Goal: Use online tool/utility: Use online tool/utility

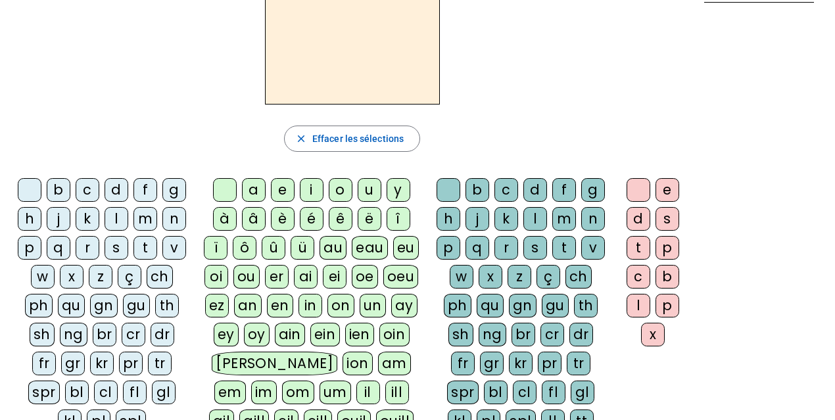
scroll to position [93, 0]
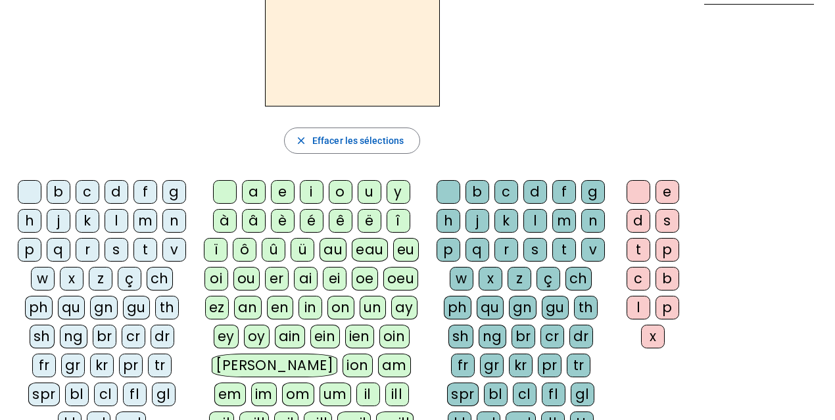
click at [313, 190] on div "i" at bounding box center [312, 192] width 24 height 24
click at [543, 216] on div "l" at bounding box center [536, 221] width 24 height 24
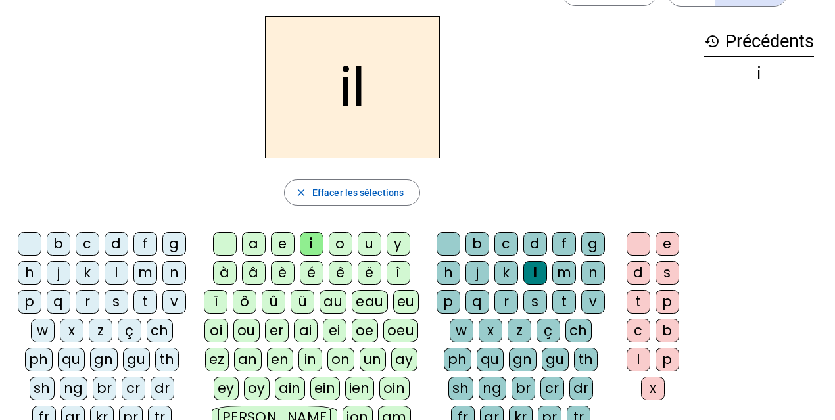
scroll to position [33, 0]
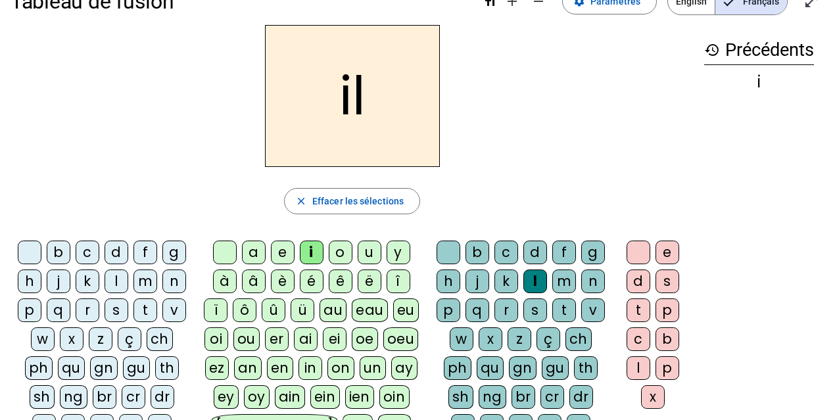
click at [144, 284] on div "m" at bounding box center [146, 282] width 24 height 24
click at [259, 251] on div "a" at bounding box center [254, 253] width 24 height 24
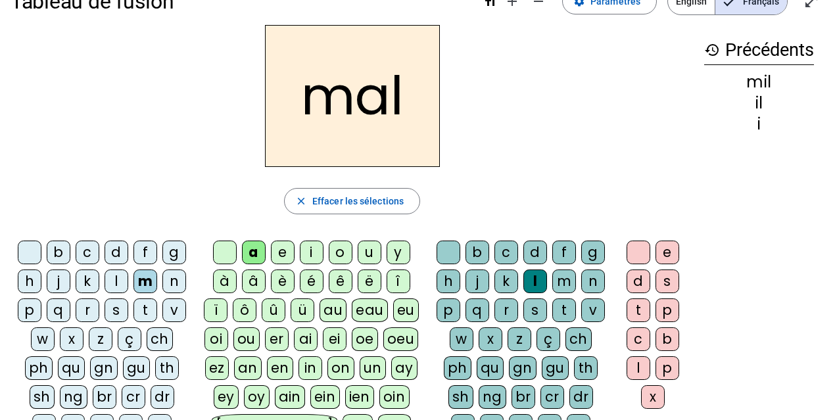
click at [536, 276] on div "l" at bounding box center [536, 282] width 24 height 24
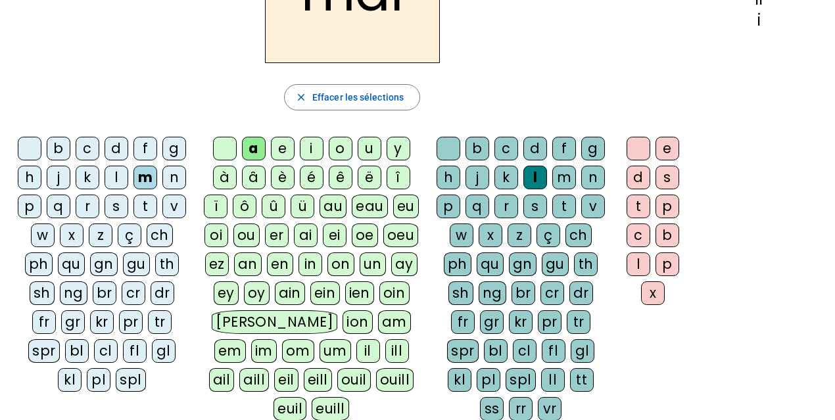
scroll to position [0, 0]
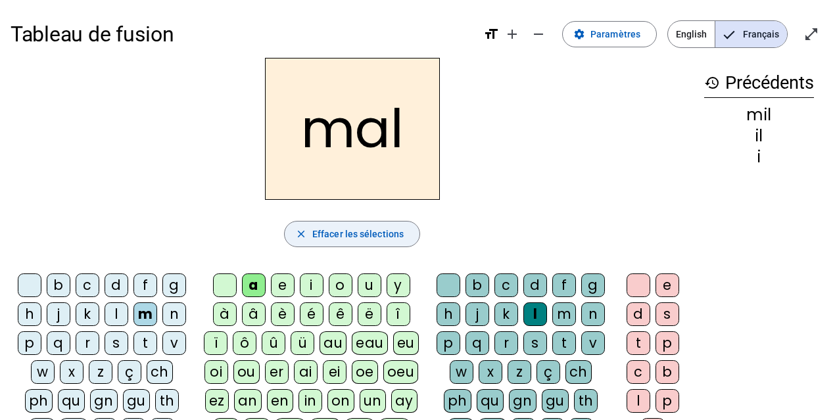
click at [375, 228] on span "Effacer les sélections" at bounding box center [357, 234] width 91 height 16
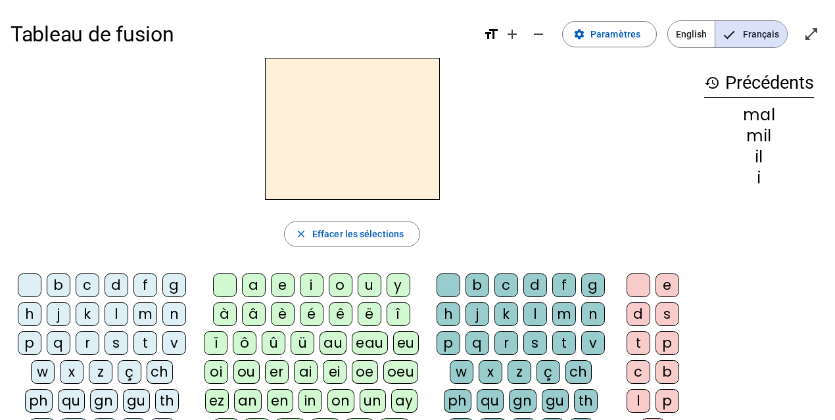
click at [138, 315] on div "m" at bounding box center [146, 315] width 24 height 24
click at [253, 285] on div "a" at bounding box center [254, 286] width 24 height 24
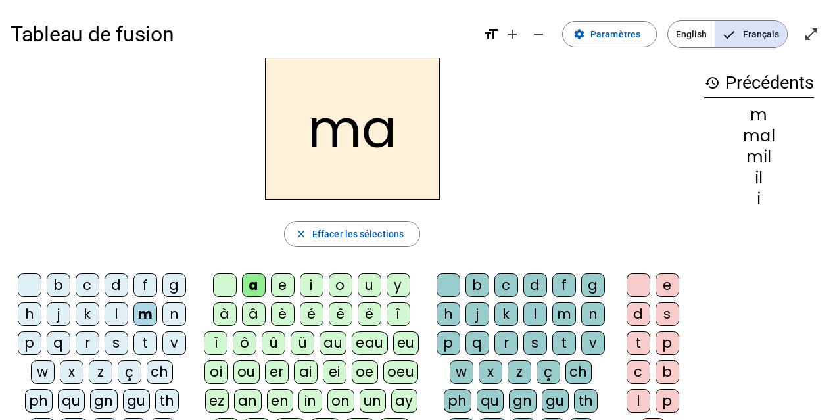
click at [126, 312] on div "l" at bounding box center [117, 315] width 24 height 24
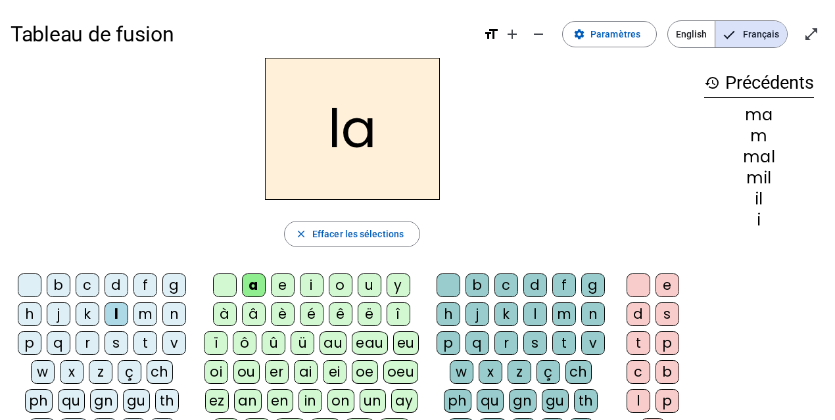
click at [362, 293] on div "u" at bounding box center [370, 286] width 24 height 24
click at [111, 282] on div "d" at bounding box center [117, 286] width 24 height 24
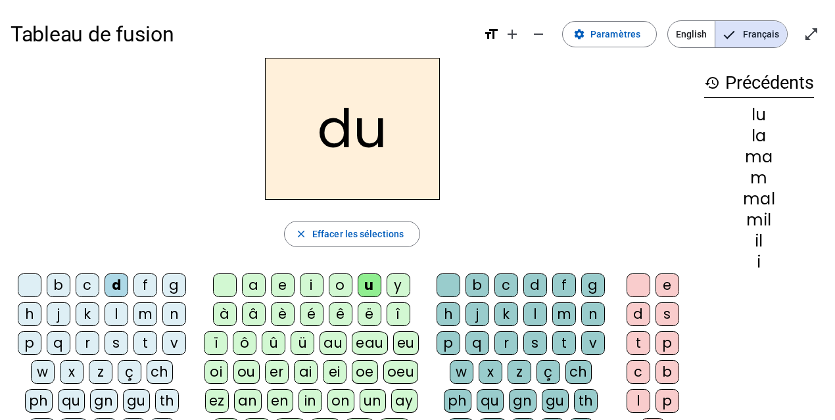
click at [144, 337] on div "t" at bounding box center [146, 344] width 24 height 24
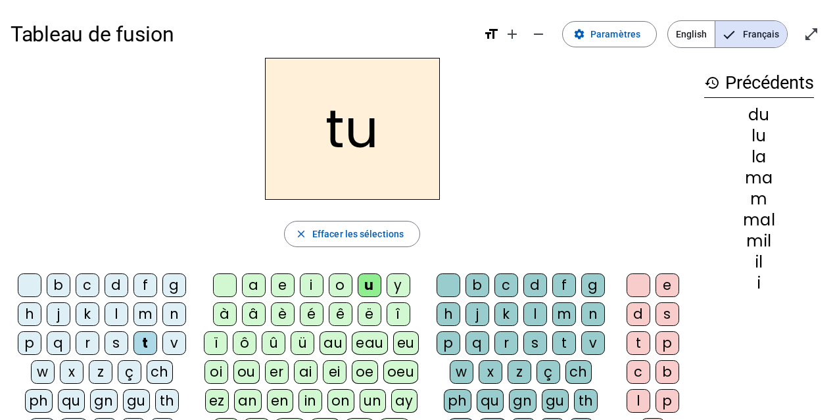
click at [285, 285] on div "e" at bounding box center [283, 286] width 24 height 24
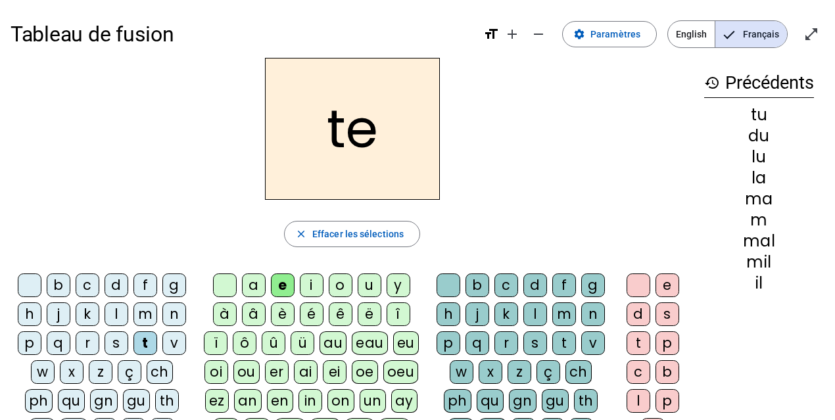
click at [116, 291] on div "d" at bounding box center [117, 286] width 24 height 24
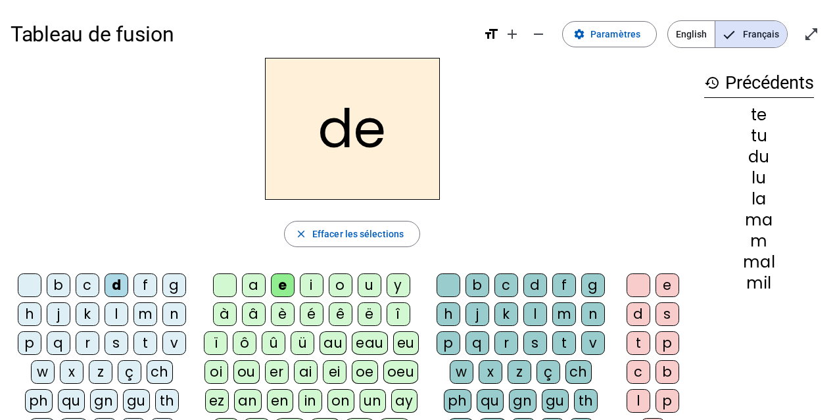
click at [63, 312] on div "j" at bounding box center [59, 315] width 24 height 24
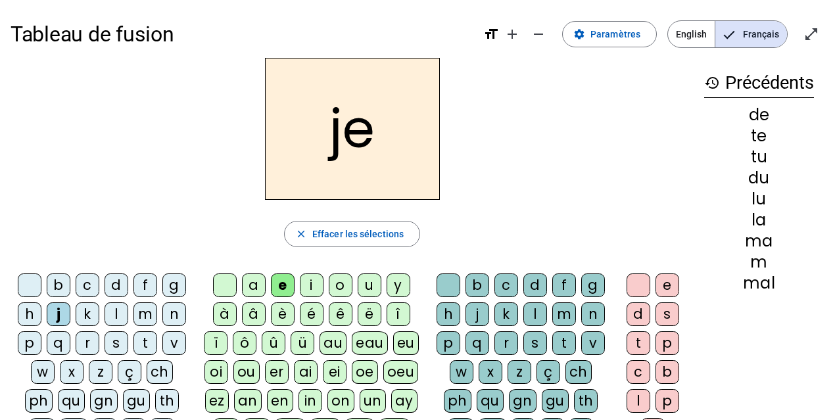
scroll to position [253, 0]
